Goal: Find specific page/section: Find specific page/section

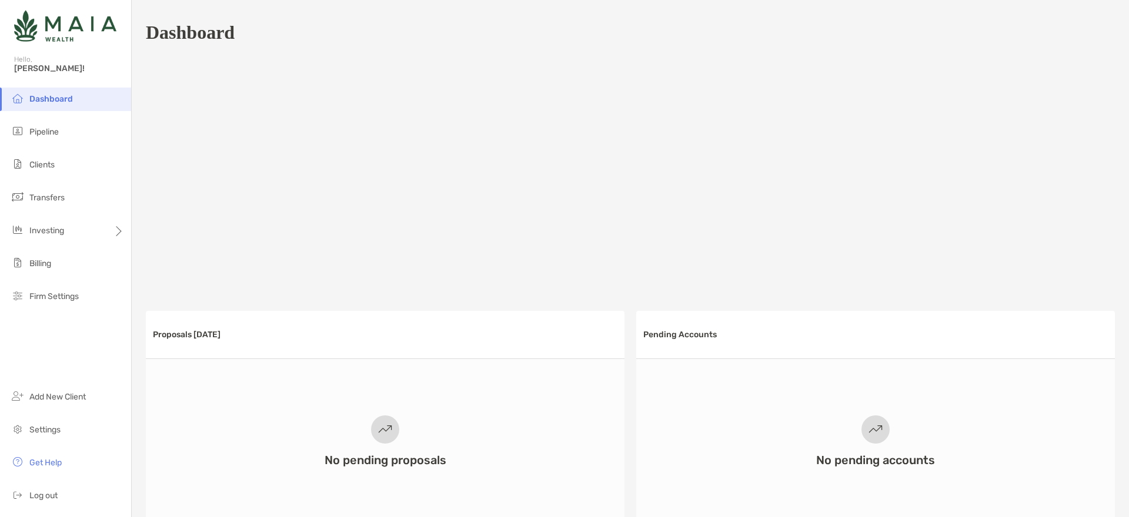
click at [46, 177] on ul "Dashboard Pipeline Clients Transfers Investing Billing Firm Settings" at bounding box center [65, 203] width 131 height 230
click at [50, 163] on span "Clients" at bounding box center [41, 165] width 25 height 10
